Goal: Information Seeking & Learning: Learn about a topic

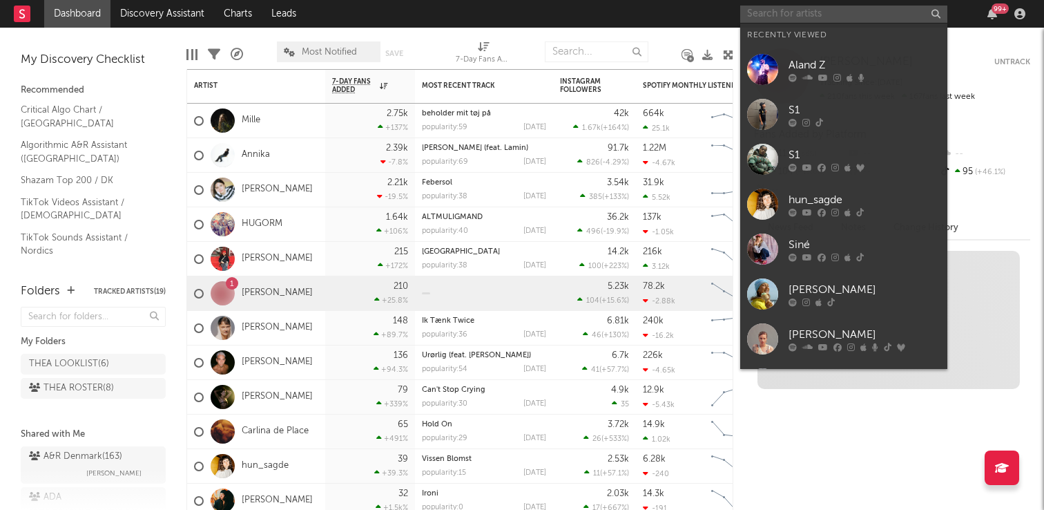
click at [785, 14] on input "text" at bounding box center [843, 14] width 207 height 17
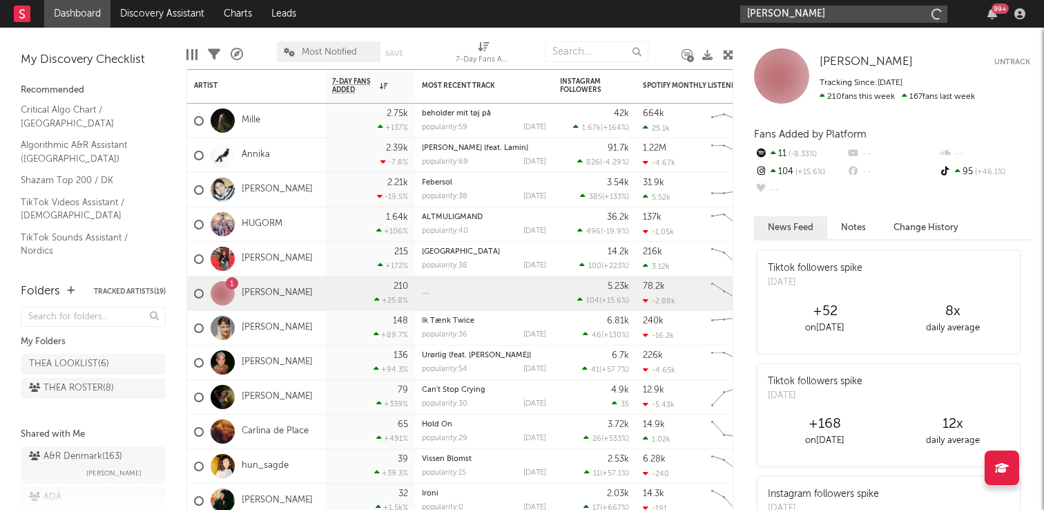
type input "[PERSON_NAME]"
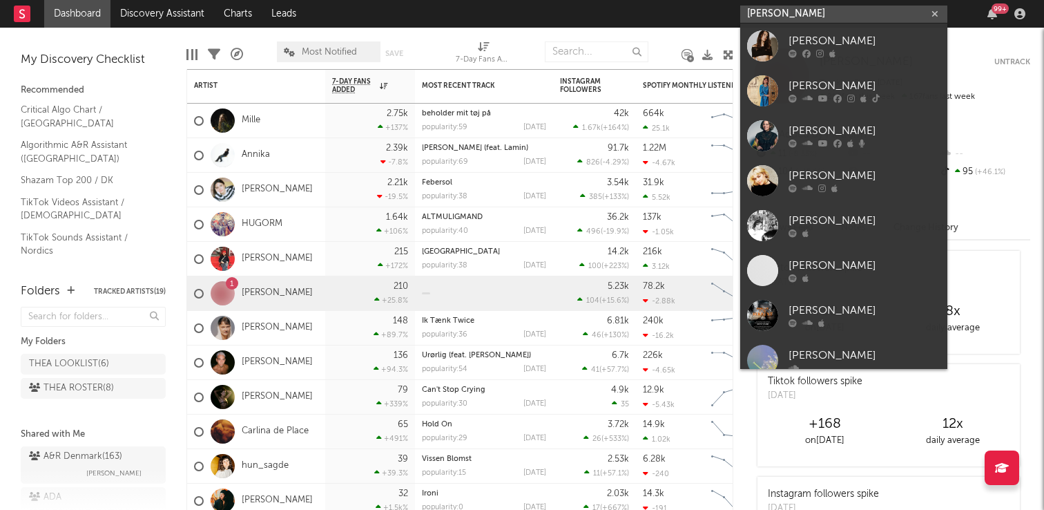
click at [773, 14] on input "[PERSON_NAME]" at bounding box center [843, 14] width 207 height 17
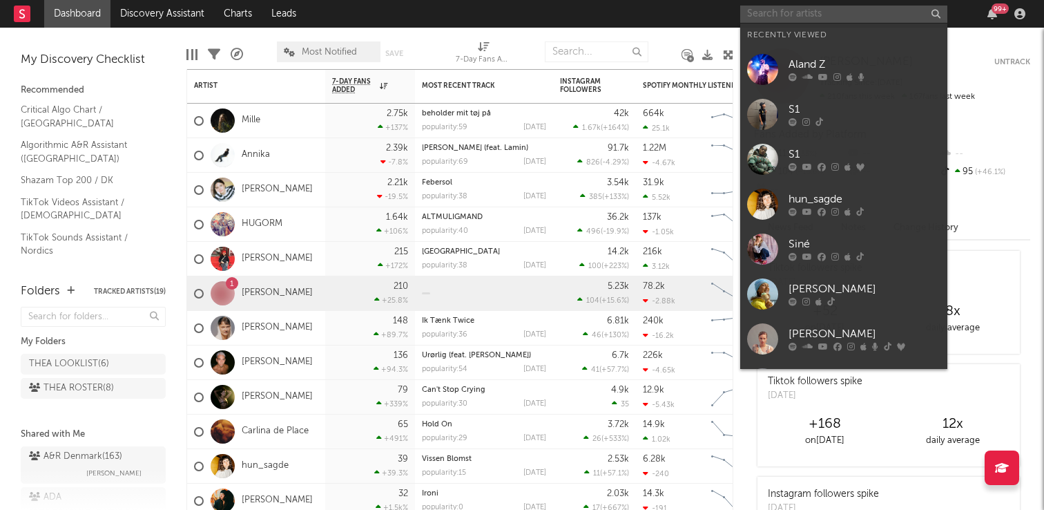
paste input ".LOREM I. DOLORSIT: "Ametco Adi". Elitsed doeius. Temporincidi, utlabor, etdo, …"
type input ".LOREM I. DOLORSIT: "Ametco Adi". Elitsed doeius. Temporincidi, utlabor, etdo, …"
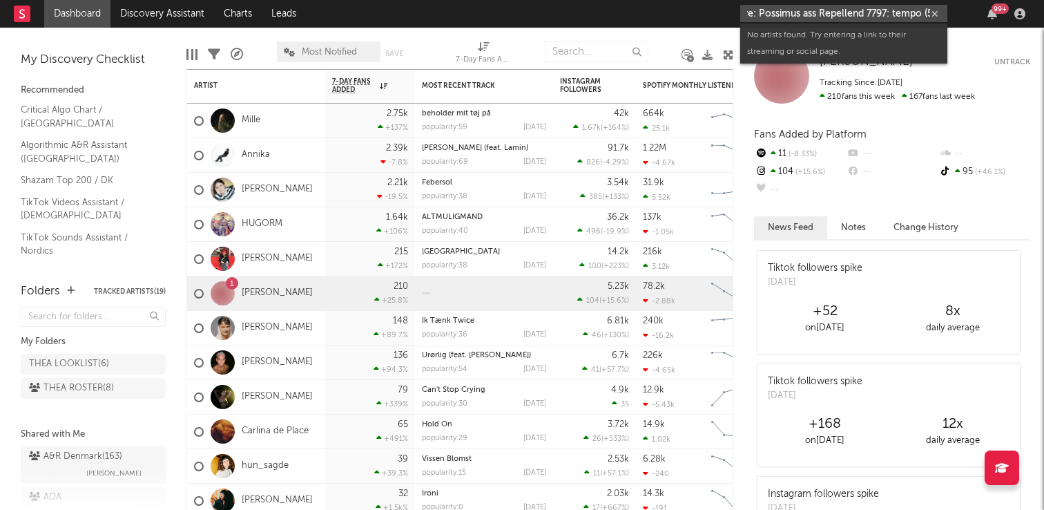
click at [774, 13] on input "text" at bounding box center [843, 13] width 207 height 17
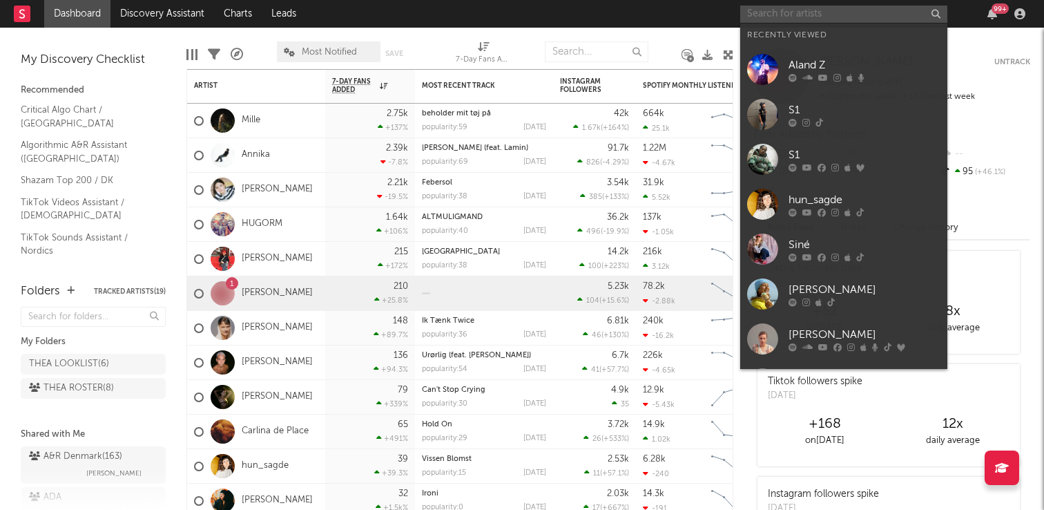
scroll to position [0, 0]
paste input "@linanielsen04"
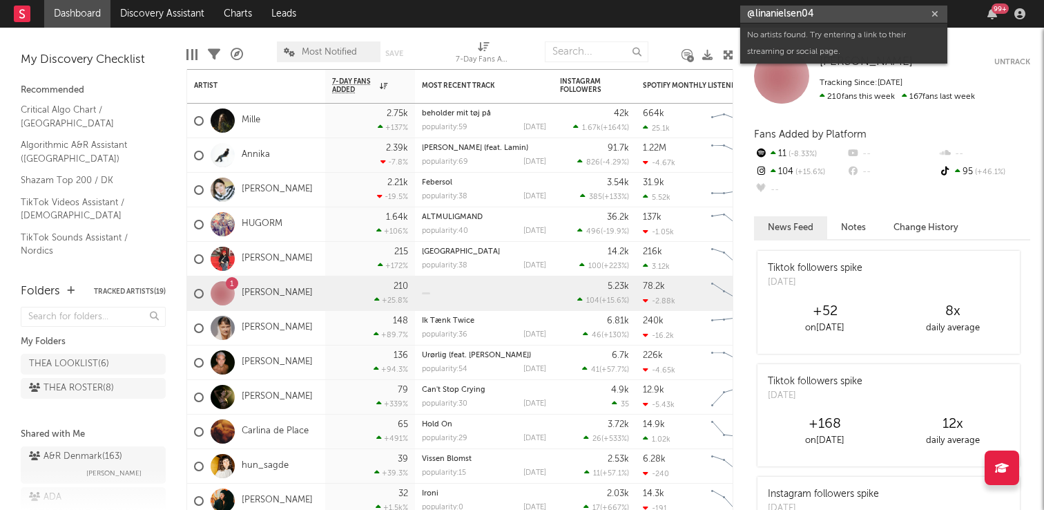
click at [863, 16] on input "@linanielsen04" at bounding box center [843, 14] width 207 height 17
type input "@"
paste input "[URL][DOMAIN_NAME]"
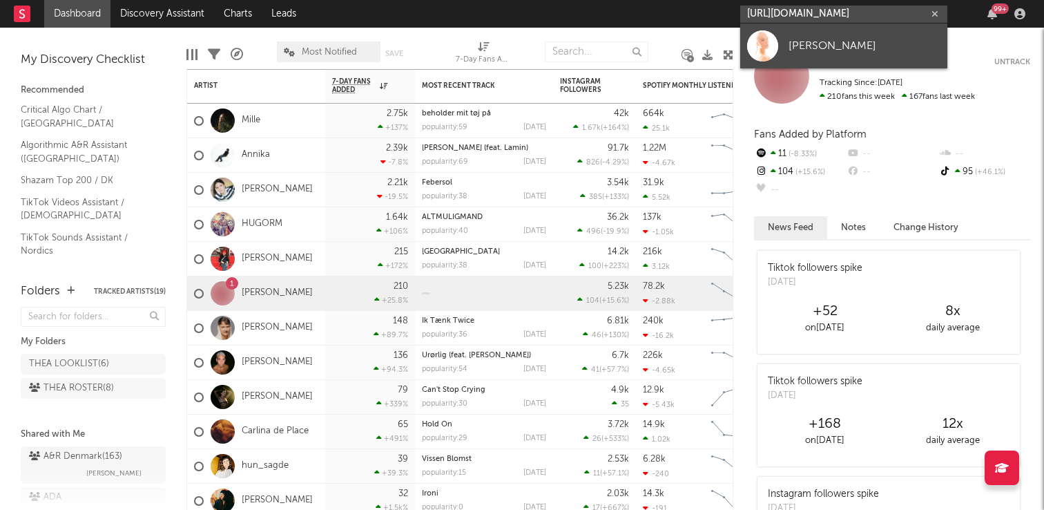
type input "[URL][DOMAIN_NAME]"
click at [823, 35] on link "[PERSON_NAME]" at bounding box center [843, 45] width 207 height 45
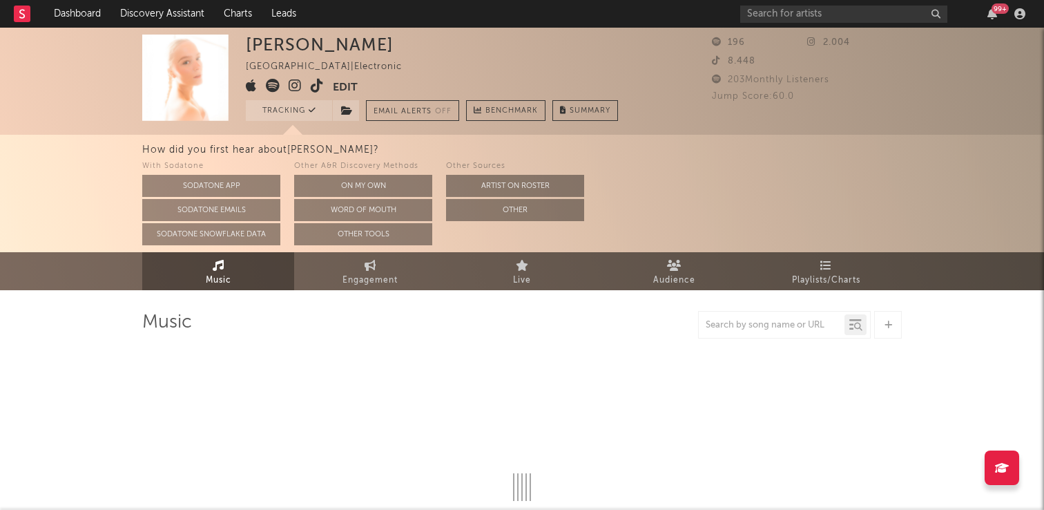
select select "1w"
